Goal: Information Seeking & Learning: Find specific page/section

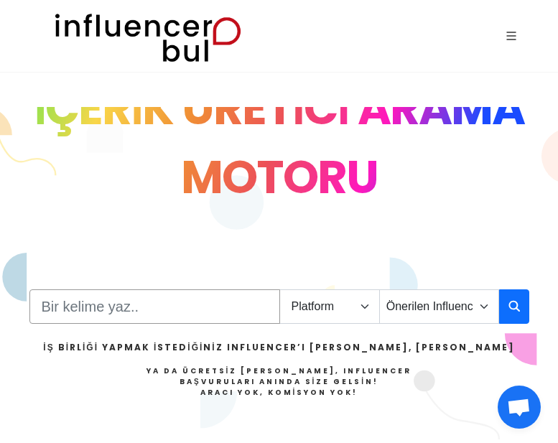
click at [102, 289] on input "Search" at bounding box center [154, 306] width 250 height 34
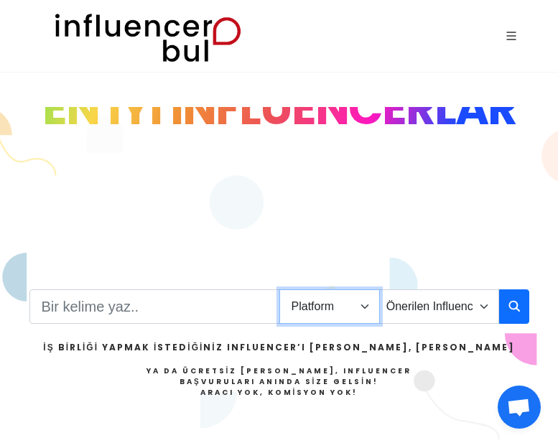
click at [354, 289] on select "Platform Instagram Facebook Youtube Tiktok Twitter Twitch" at bounding box center [329, 306] width 100 height 34
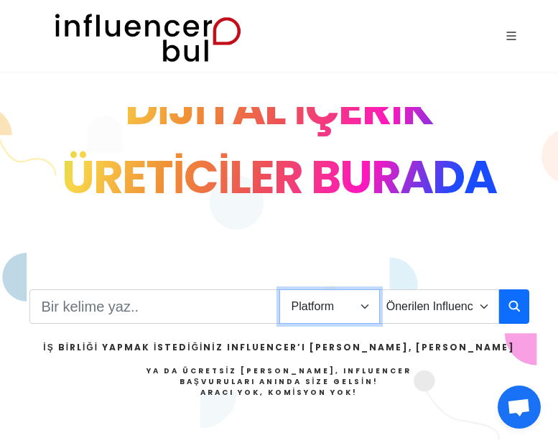
select select "1"
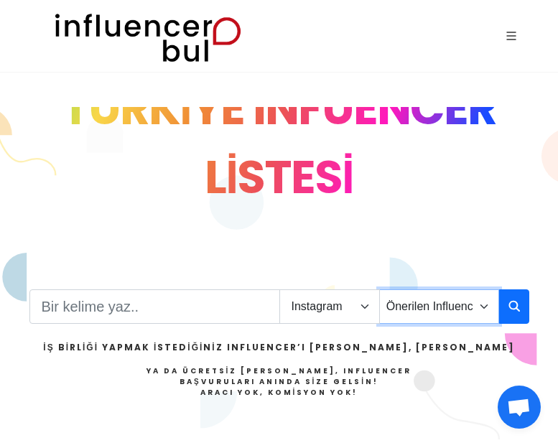
click at [437, 289] on select "Önerilen Influencerlar Aile & Çocuk & Ebeveyn Alışveriş & Giyim & Aksesuar Arab…" at bounding box center [439, 306] width 120 height 34
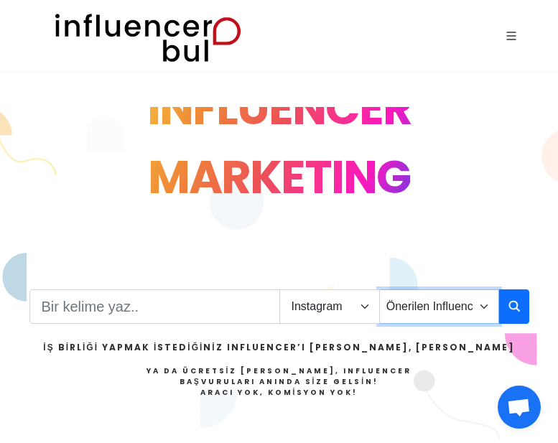
select select "31"
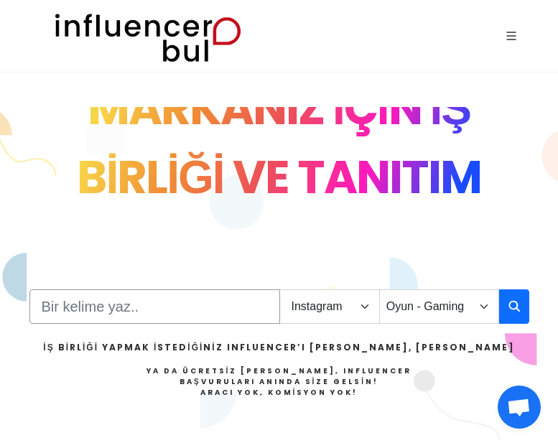
click at [232, 289] on input "Search" at bounding box center [154, 306] width 250 height 34
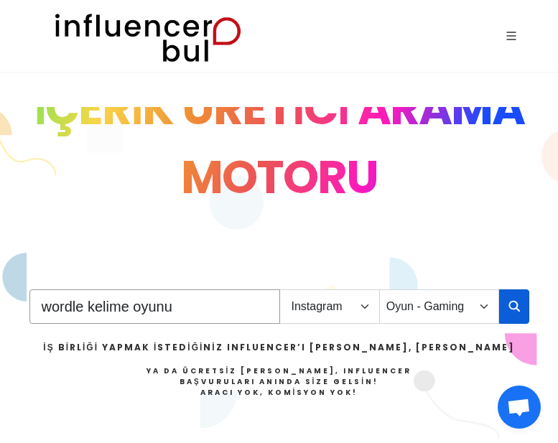
type input "wordle kelime oyunu"
click at [512, 297] on icon "button" at bounding box center [513, 305] width 11 height 17
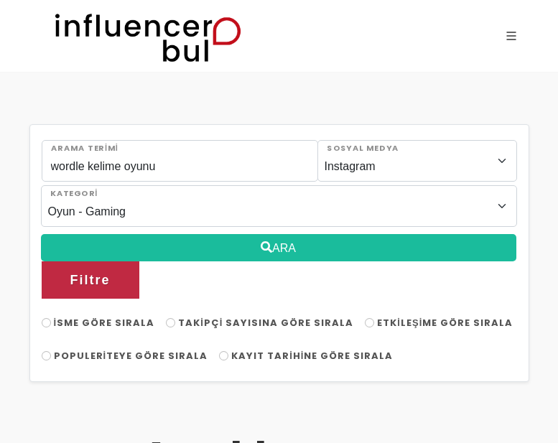
select select "31"
click at [86, 168] on input "wordle kelime oyunu" at bounding box center [180, 161] width 276 height 42
type input "kelime oyunu"
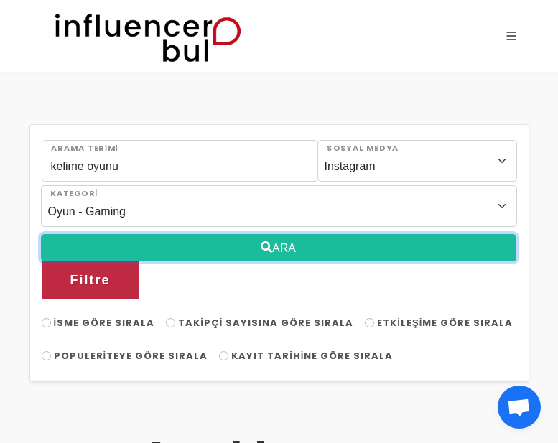
click at [243, 234] on button "ARA" at bounding box center [278, 247] width 475 height 27
click at [262, 238] on icon "button" at bounding box center [265, 246] width 11 height 17
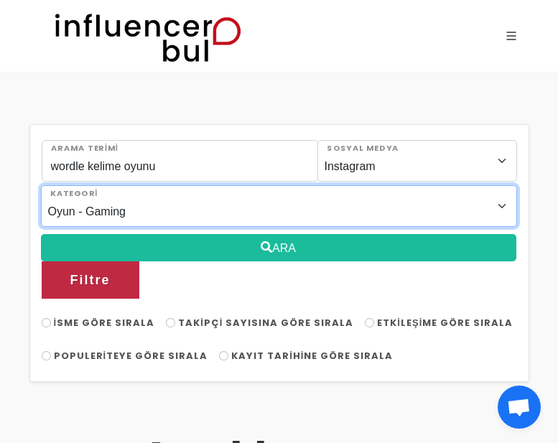
click at [344, 185] on select "Önerilen Influencerlar Aile & [PERSON_NAME] & [PERSON_NAME] [PERSON_NAME] & [PE…" at bounding box center [279, 206] width 476 height 42
select select "0"
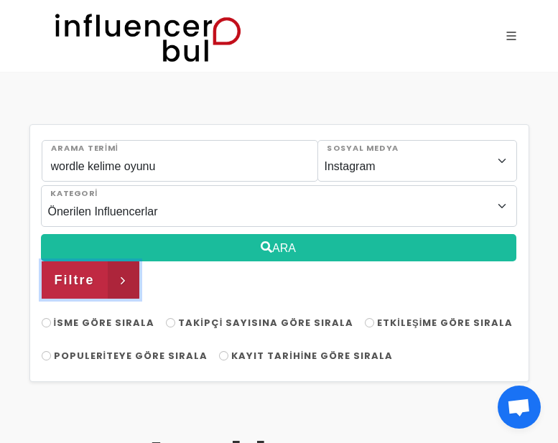
click at [90, 268] on span "Filtre" at bounding box center [75, 280] width 40 height 24
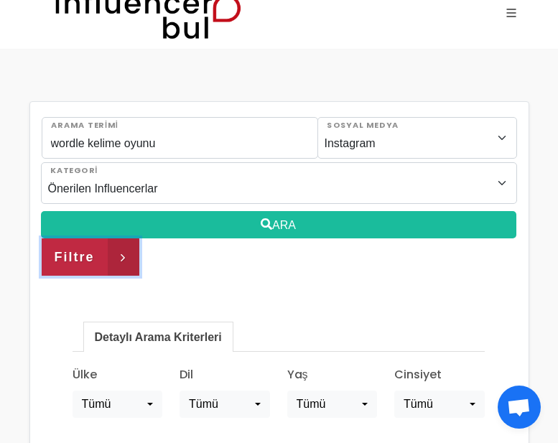
scroll to position [33, 0]
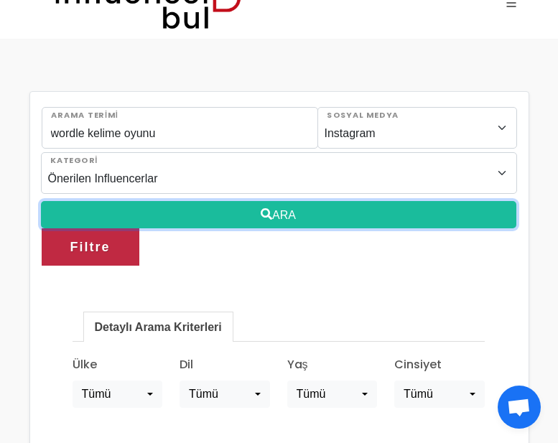
click at [255, 201] on button "ARA" at bounding box center [278, 214] width 475 height 27
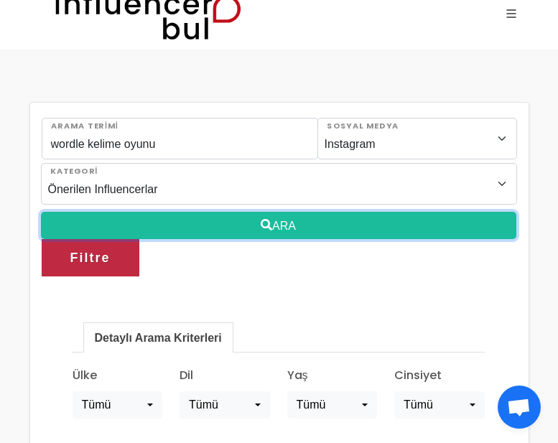
scroll to position [5, 0]
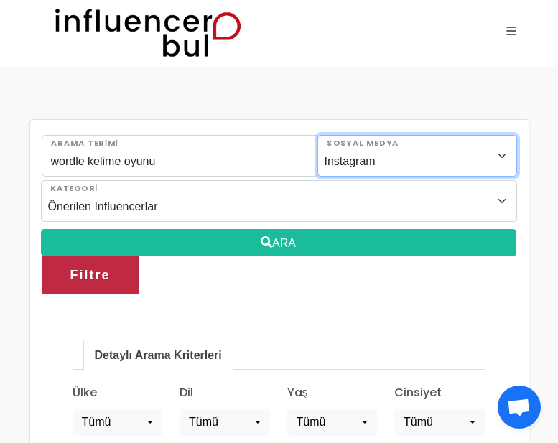
click at [317, 164] on select "Instagram Facebook Youtube Tiktok Twitter Twitch" at bounding box center [416, 156] width 199 height 42
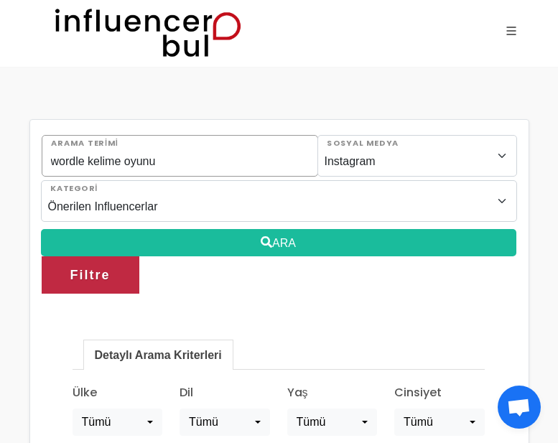
click at [161, 162] on input "wordle kelime oyunu" at bounding box center [180, 156] width 276 height 42
type input "wordle"
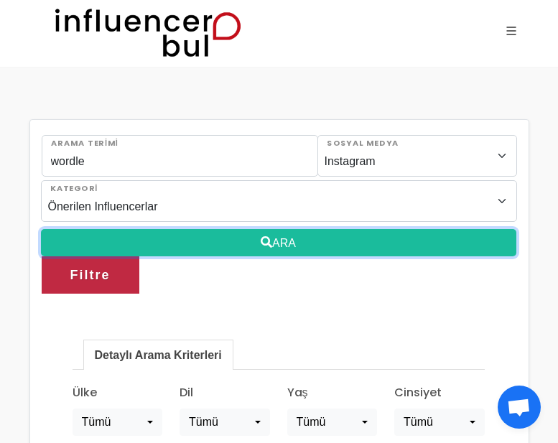
click at [220, 229] on button "ARA" at bounding box center [278, 242] width 475 height 27
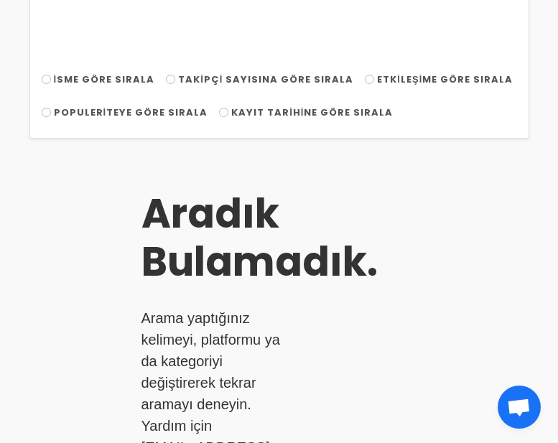
scroll to position [0, 0]
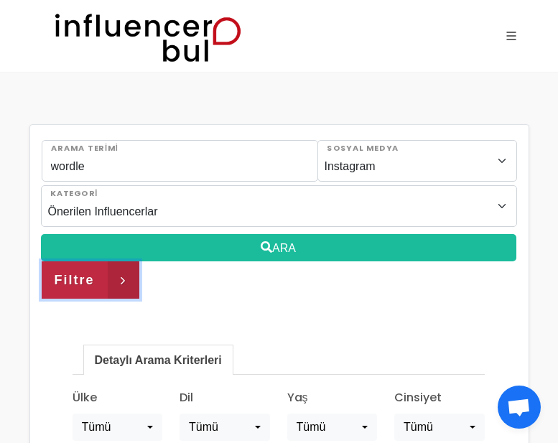
click at [93, 261] on button "Filtre" at bounding box center [91, 279] width 98 height 37
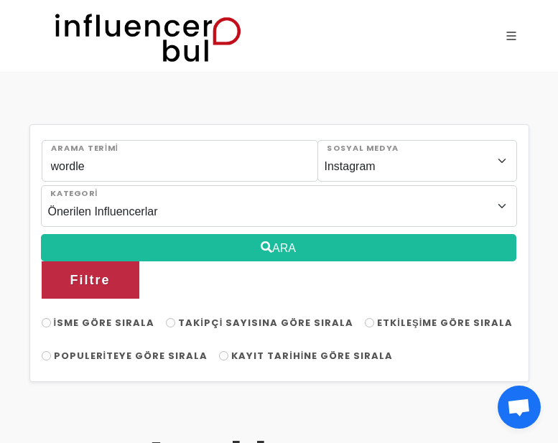
click at [112, 349] on span "Populeriteye Göre Sırala" at bounding box center [131, 356] width 154 height 14
click at [51, 351] on input "Populeriteye Göre Sırala" at bounding box center [46, 355] width 9 height 9
radio input "true"
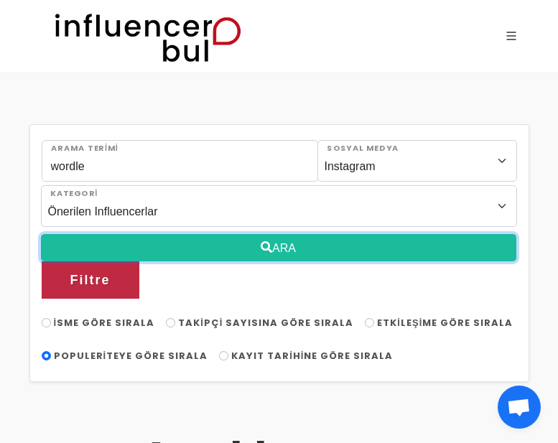
click at [260, 238] on icon "button" at bounding box center [265, 246] width 11 height 17
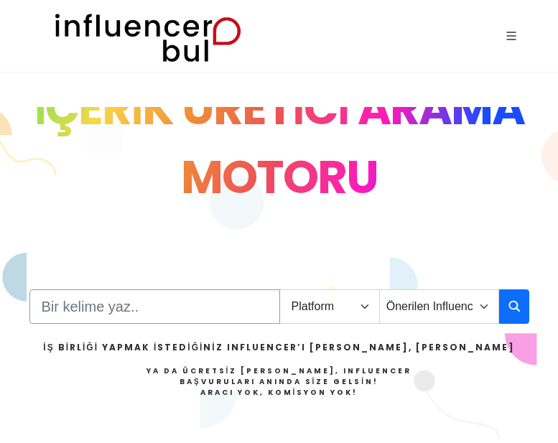
click at [207, 289] on input "Search" at bounding box center [154, 306] width 250 height 34
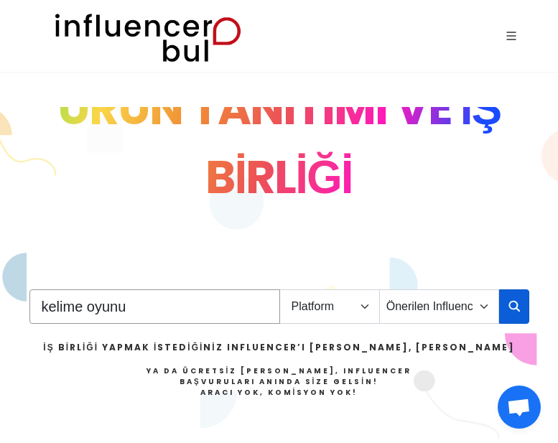
type input "kelime oyunu"
click at [504, 289] on button "button" at bounding box center [514, 306] width 30 height 34
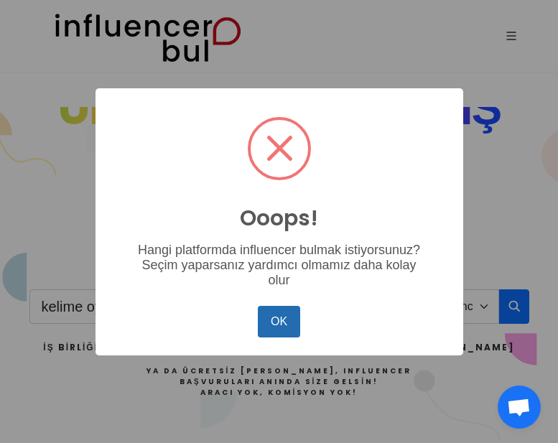
click at [278, 322] on button "OK" at bounding box center [279, 322] width 42 height 32
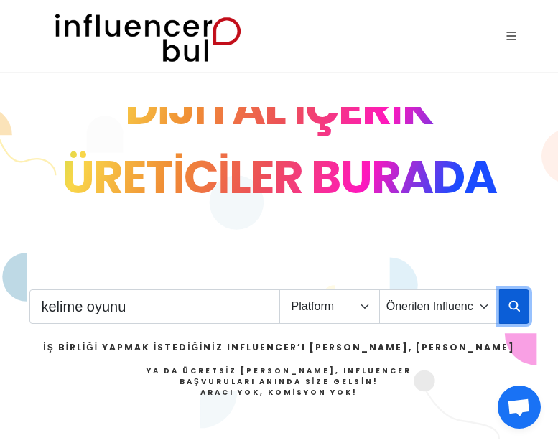
click at [517, 297] on icon "button" at bounding box center [513, 305] width 11 height 17
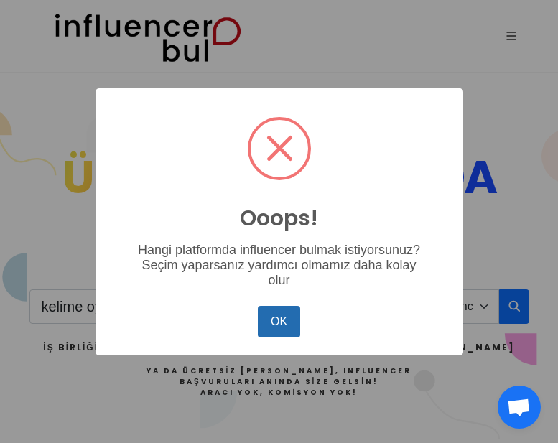
click at [287, 323] on button "OK" at bounding box center [279, 322] width 42 height 32
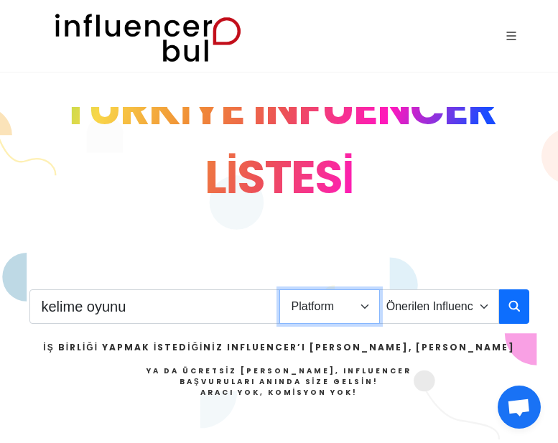
click at [343, 289] on select "Platform Instagram Facebook Youtube Tiktok Twitter Twitch" at bounding box center [329, 306] width 100 height 34
select select "1"
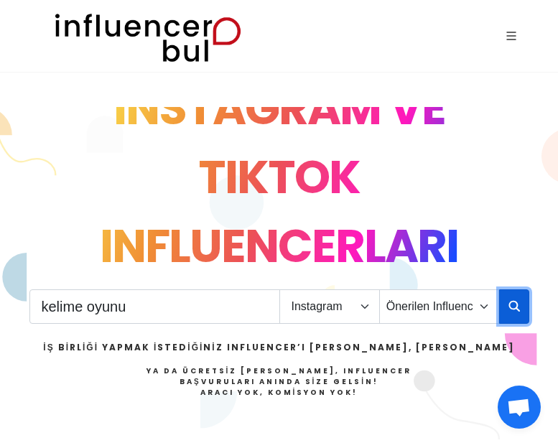
click at [519, 297] on icon "button" at bounding box center [513, 305] width 11 height 17
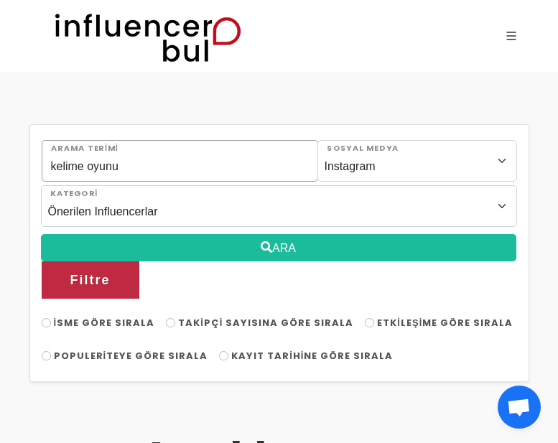
click at [111, 169] on input "kelime oyunu" at bounding box center [180, 161] width 276 height 42
type input "kelime"
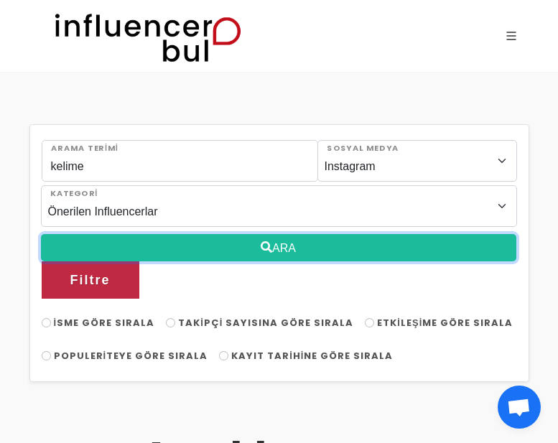
click at [245, 234] on button "ARA" at bounding box center [278, 247] width 475 height 27
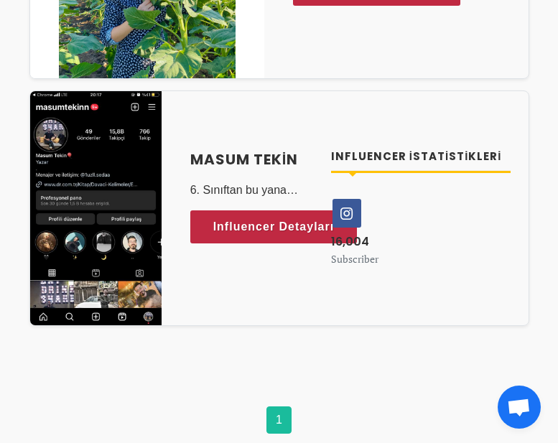
scroll to position [566, 0]
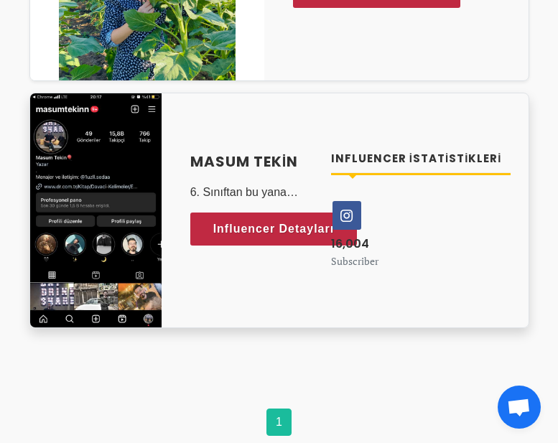
click at [269, 151] on h4 "Masum Tekin" at bounding box center [251, 162] width 123 height 22
